Goal: Information Seeking & Learning: Learn about a topic

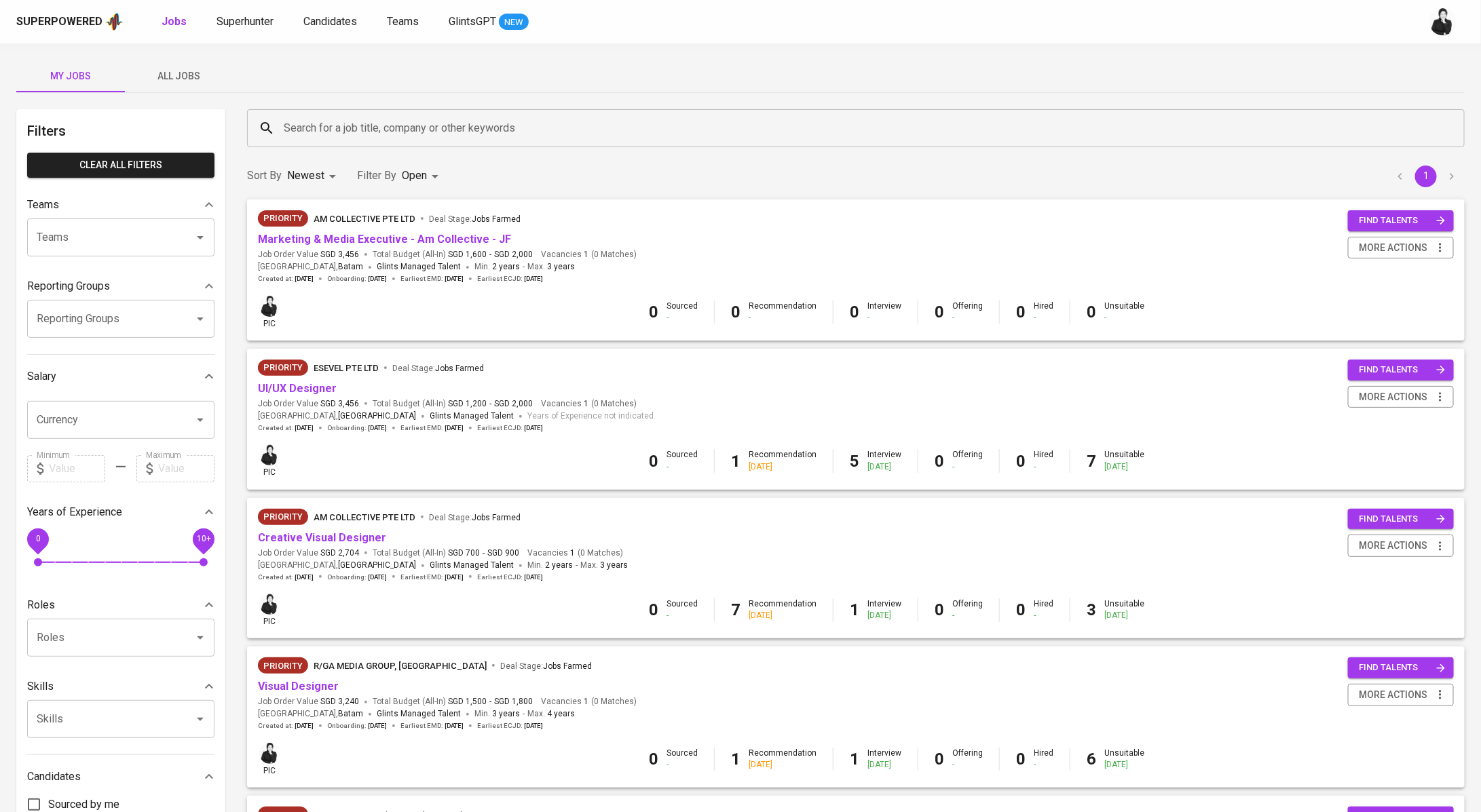
click at [166, 81] on span "All Jobs" at bounding box center [179, 76] width 93 height 17
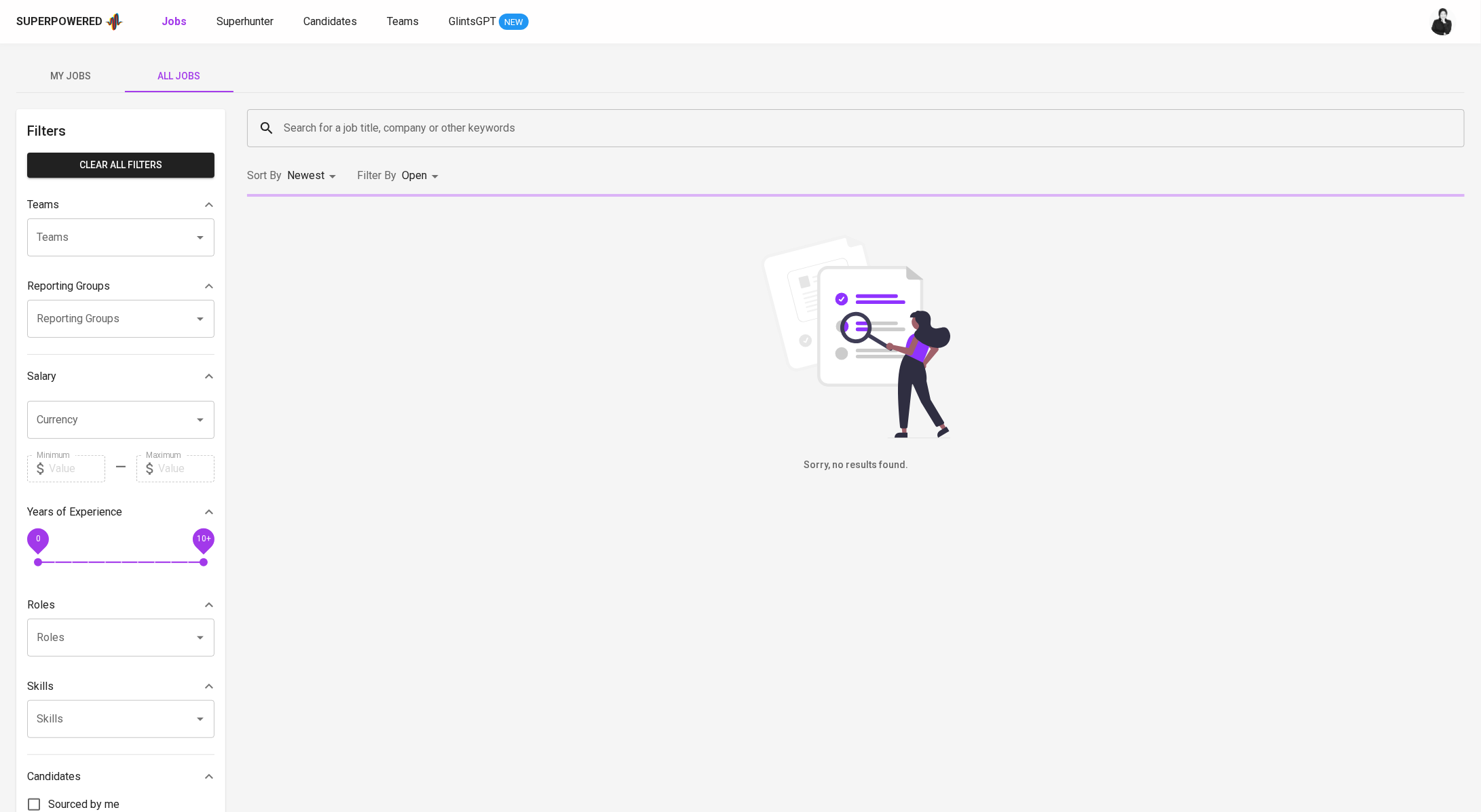
click at [498, 126] on input "Search for a job title, company or other keywords" at bounding box center [859, 128] width 1158 height 26
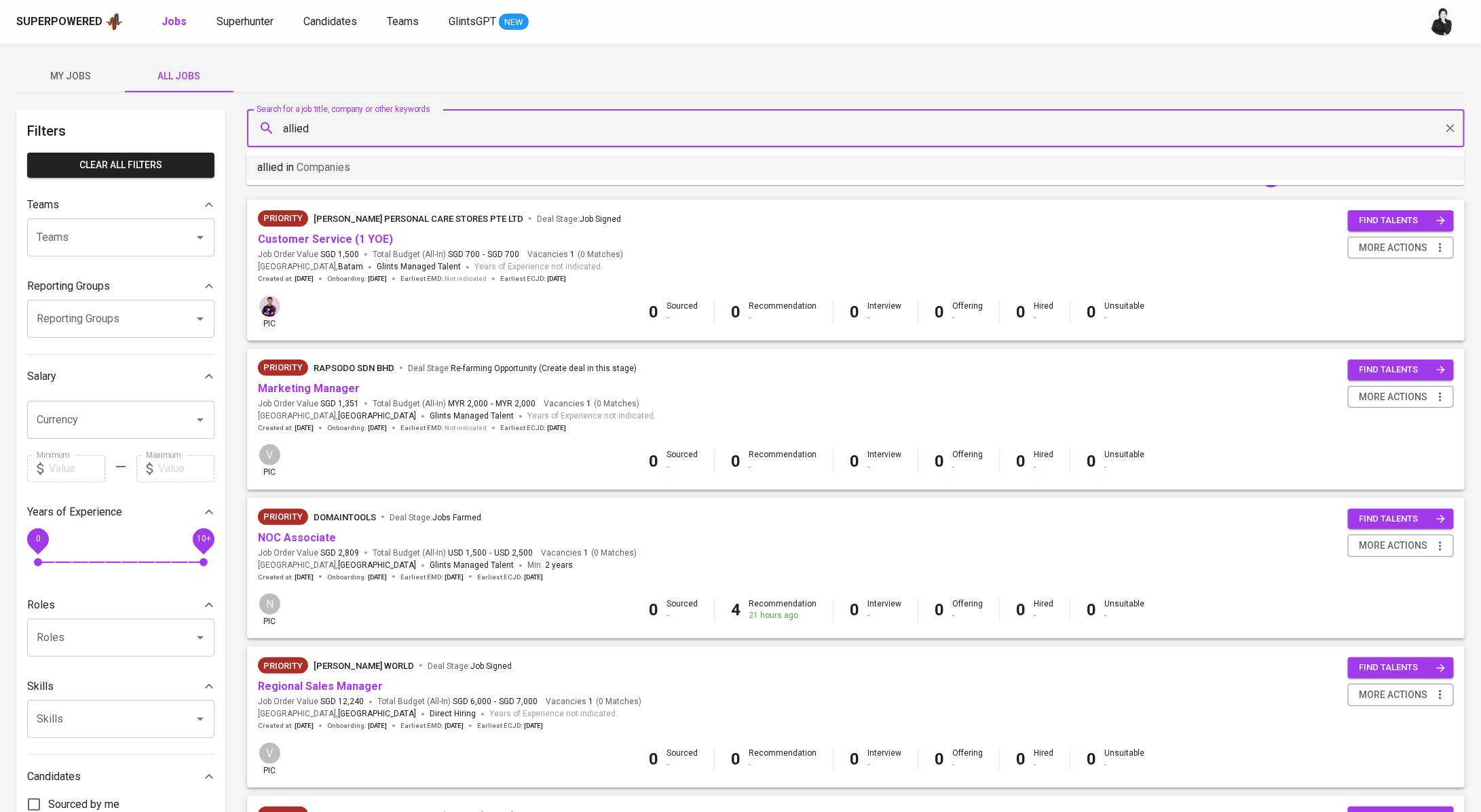
click at [421, 170] on li "allied in Companies" at bounding box center [855, 167] width 1218 height 24
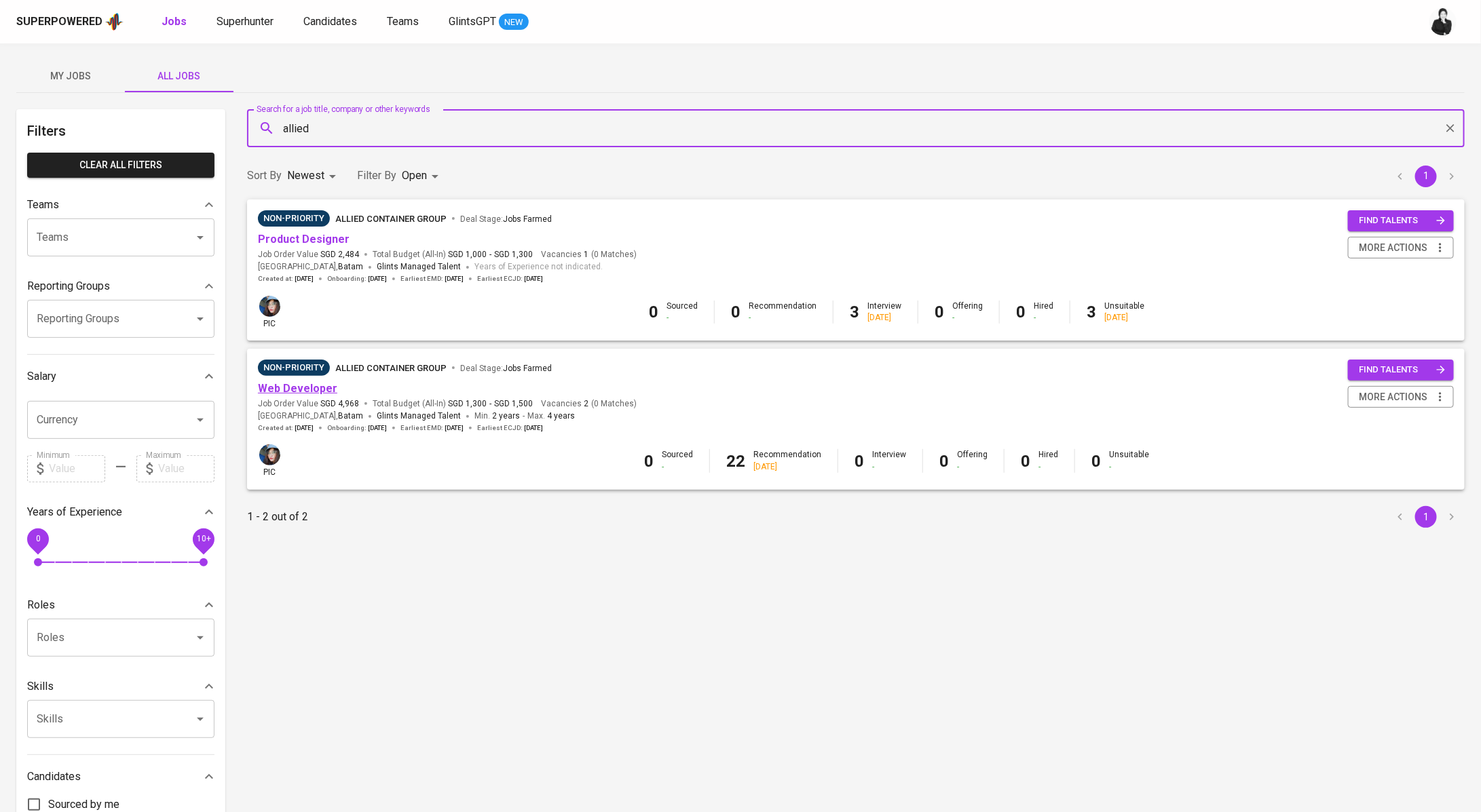
type input "allied"
click at [303, 386] on link "Web Developer" at bounding box center [297, 388] width 79 height 13
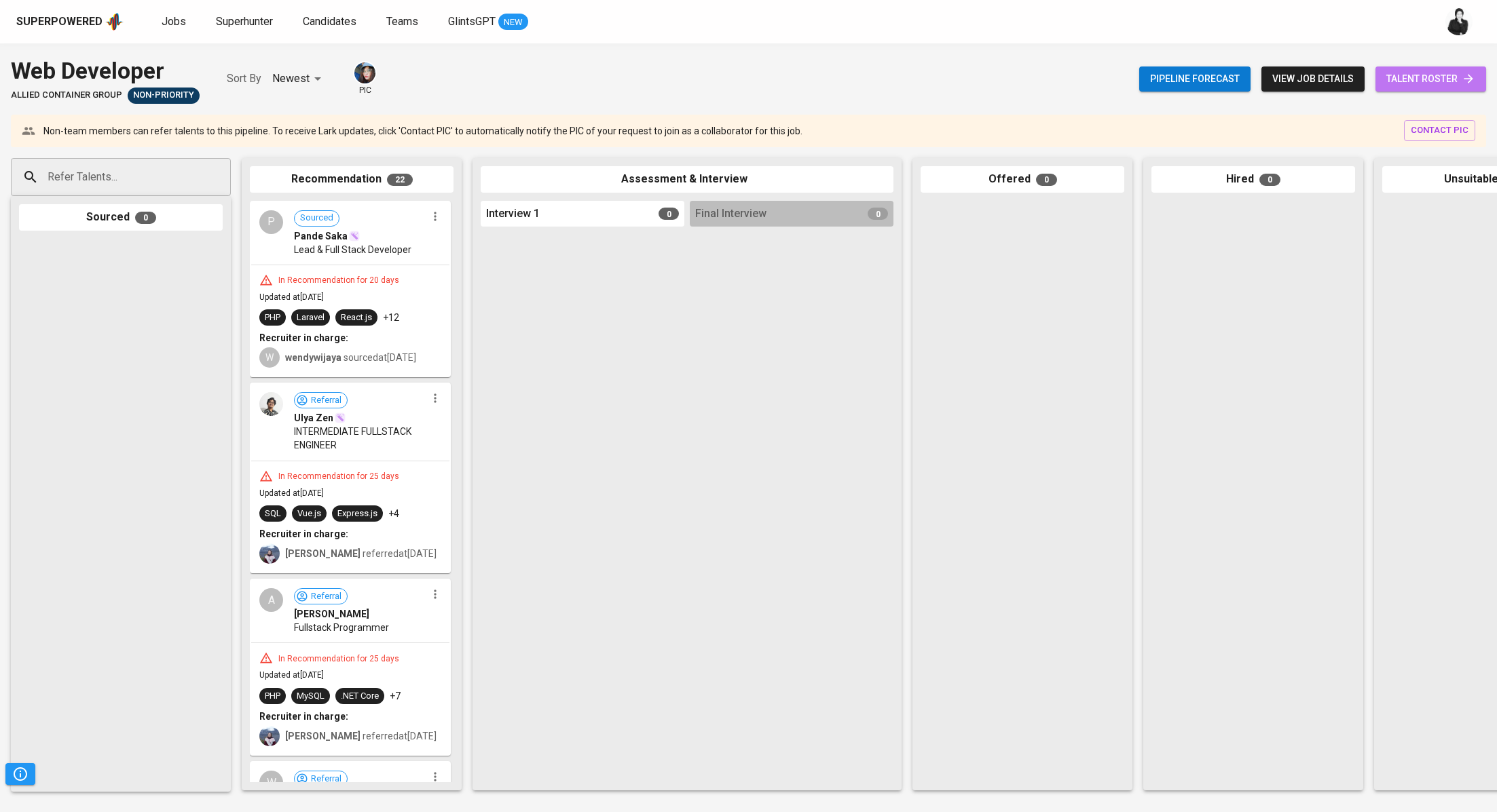
click at [1437, 76] on span "talent roster" at bounding box center [1430, 79] width 89 height 17
